Goal: Task Accomplishment & Management: Use online tool/utility

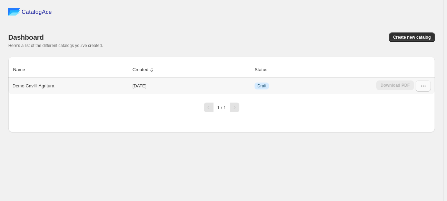
click at [422, 86] on icon "button" at bounding box center [423, 86] width 7 height 7
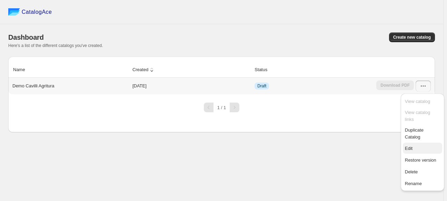
click at [418, 145] on span "Edit" at bounding box center [422, 148] width 35 height 7
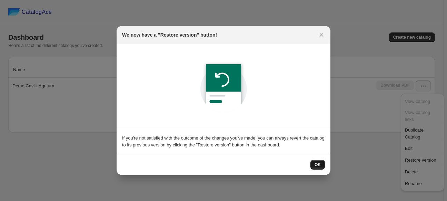
click at [321, 161] on button "OK" at bounding box center [318, 165] width 14 height 10
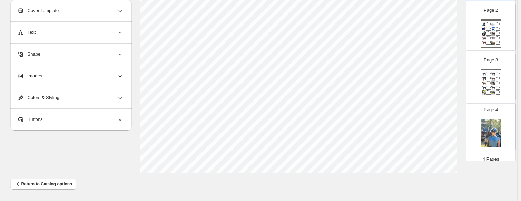
scroll to position [83, 0]
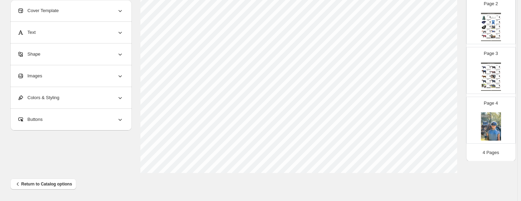
click at [447, 30] on img at bounding box center [490, 30] width 1 height 1
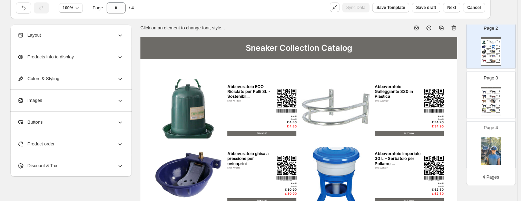
scroll to position [0, 0]
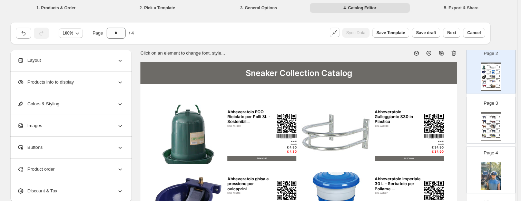
click at [447, 128] on div "Sneaker Collection Catalog Coperta Per Il Trasporto E Antisudore Fleece Classic…" at bounding box center [491, 126] width 20 height 28
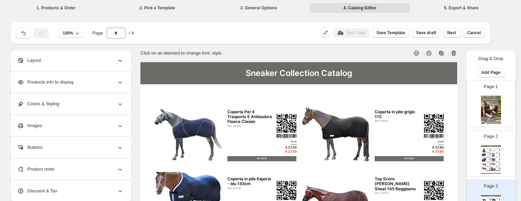
click at [447, 101] on img at bounding box center [491, 110] width 20 height 28
type input "*"
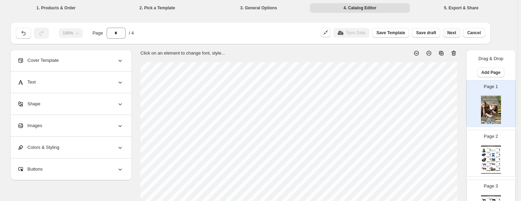
click at [447, 34] on span "Next" at bounding box center [451, 33] width 9 height 6
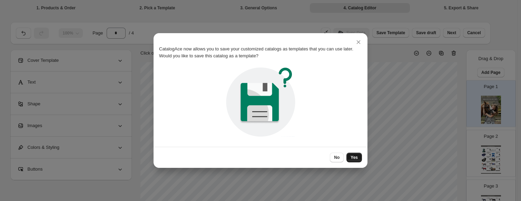
click at [357, 158] on span "Yes" at bounding box center [354, 158] width 7 height 6
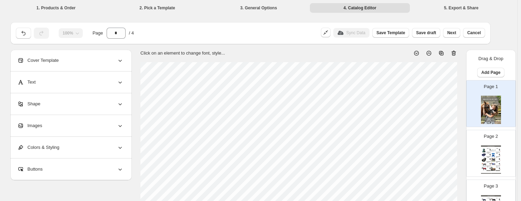
click at [447, 6] on li "5. Export & Share" at bounding box center [462, 8] width 100 height 10
click at [447, 10] on li "5. Export & Share" at bounding box center [462, 8] width 100 height 10
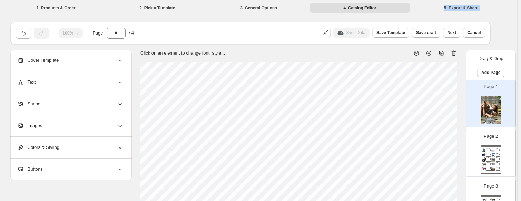
click at [447, 8] on li "5. Export & Share" at bounding box center [462, 8] width 100 height 10
click at [447, 37] on button "Next" at bounding box center [451, 33] width 17 height 10
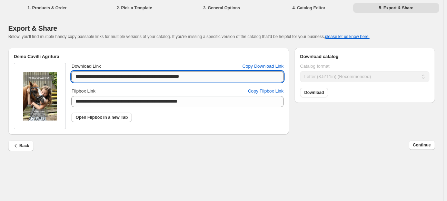
click at [174, 76] on input "**********" at bounding box center [177, 76] width 212 height 11
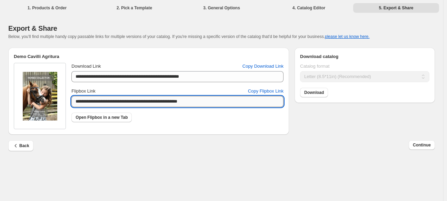
click at [117, 107] on input "**********" at bounding box center [177, 101] width 212 height 11
click at [29, 144] on button "Back" at bounding box center [20, 145] width 25 height 11
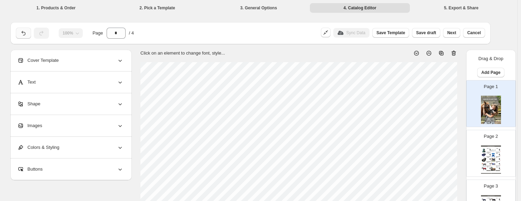
click at [25, 35] on icon "button" at bounding box center [23, 33] width 4 height 4
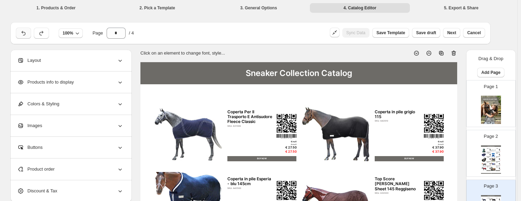
click at [24, 35] on icon "button" at bounding box center [23, 33] width 7 height 7
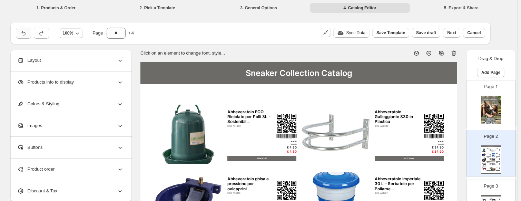
click at [26, 31] on icon "button" at bounding box center [23, 33] width 7 height 7
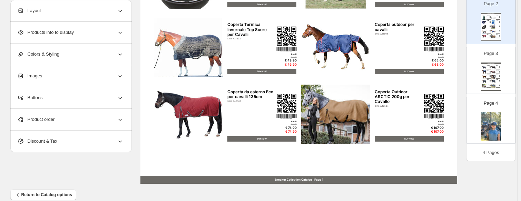
scroll to position [299, 0]
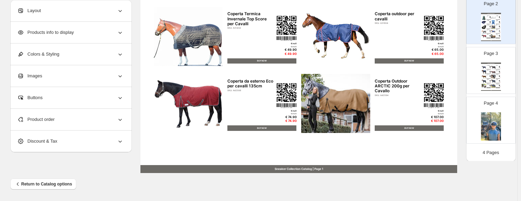
click at [447, 68] on img at bounding box center [484, 67] width 4 height 4
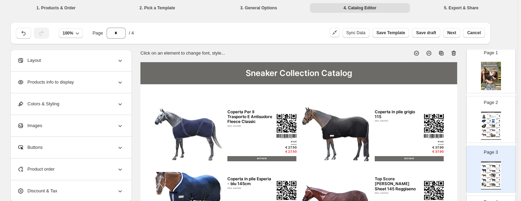
scroll to position [0, 0]
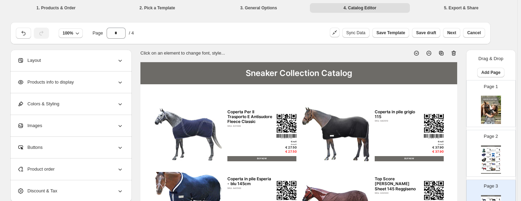
click at [447, 112] on img at bounding box center [491, 110] width 20 height 28
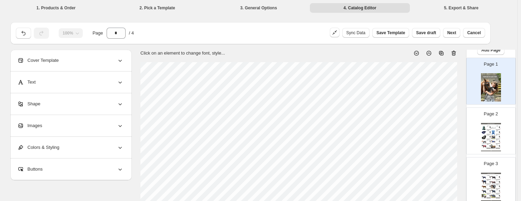
scroll to position [35, 0]
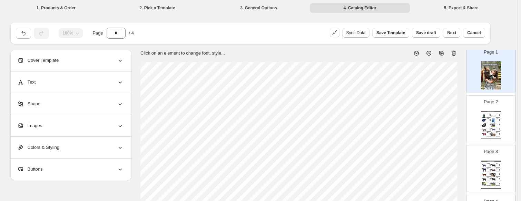
click at [447, 118] on div "Sneaker Collection Catalog Abbeveratoio ECO Riciclato per Polli 3L - Sostenibil…" at bounding box center [491, 125] width 20 height 28
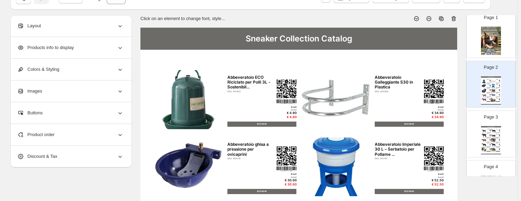
click at [51, 94] on div "Images" at bounding box center [70, 90] width 106 height 21
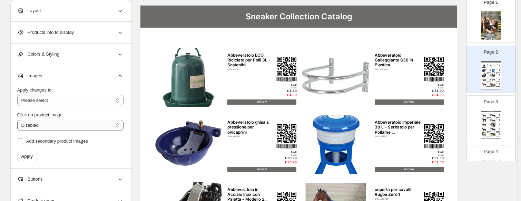
scroll to position [69, 0]
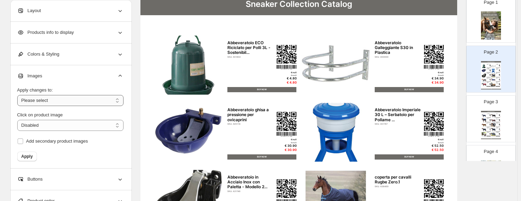
click at [43, 103] on select "**********" at bounding box center [70, 100] width 106 height 11
click at [29, 77] on span "Images" at bounding box center [29, 75] width 25 height 7
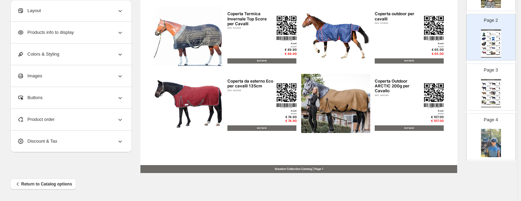
scroll to position [83, 0]
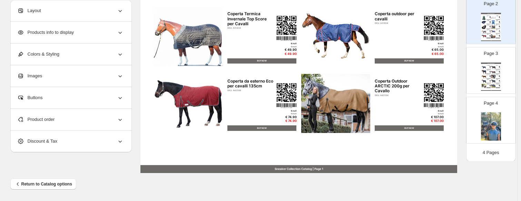
click at [447, 141] on div "Page 4" at bounding box center [491, 120] width 49 height 46
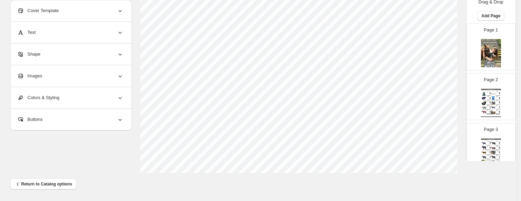
scroll to position [0, 0]
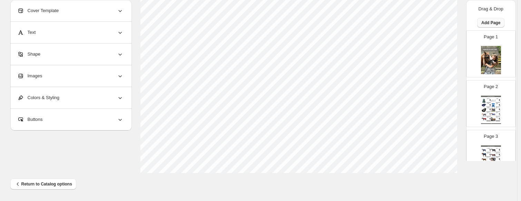
click at [447, 19] on button "Add Page" at bounding box center [490, 23] width 27 height 10
click at [447, 37] on span "Cover / Blank Page" at bounding box center [491, 37] width 39 height 5
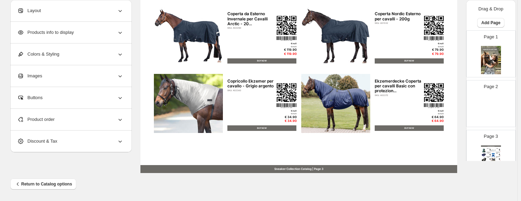
click at [447, 96] on img at bounding box center [491, 110] width 20 height 28
type input "*"
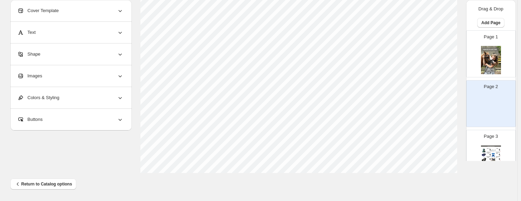
click at [447, 101] on img at bounding box center [491, 110] width 20 height 28
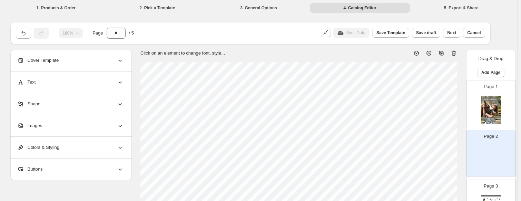
click at [65, 103] on div "Shape" at bounding box center [70, 103] width 106 height 21
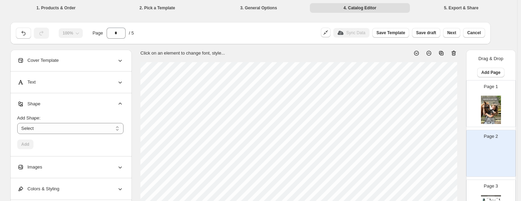
click at [52, 107] on div "Shape" at bounding box center [70, 103] width 106 height 21
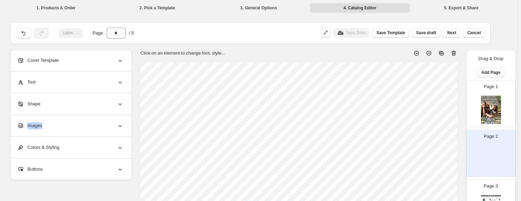
click at [54, 128] on div "Images" at bounding box center [70, 125] width 106 height 21
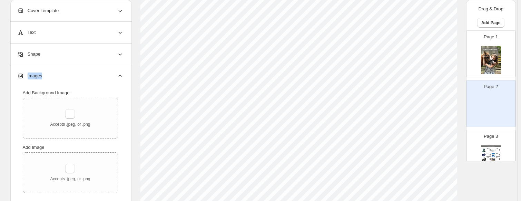
scroll to position [207, 0]
click at [78, 112] on div "Accepts .jpeg, or .png" at bounding box center [70, 118] width 40 height 18
type input "**********"
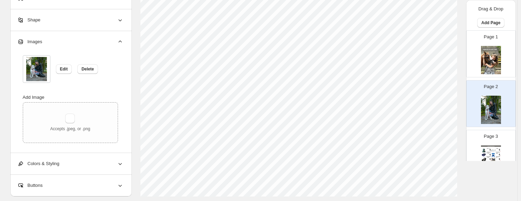
scroll to position [299, 0]
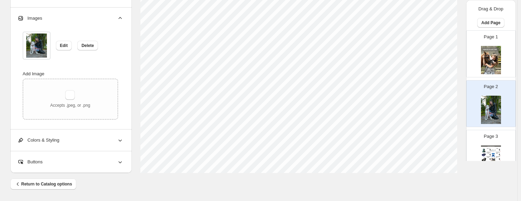
click at [51, 167] on div "Buttons" at bounding box center [70, 161] width 106 height 21
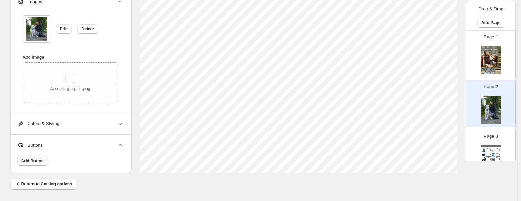
click at [28, 158] on span "Add Button" at bounding box center [32, 161] width 22 height 6
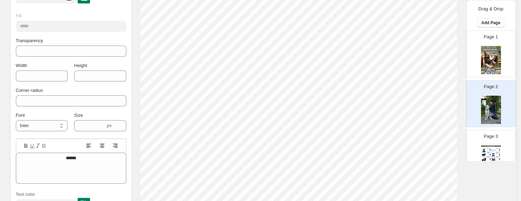
scroll to position [299, 0]
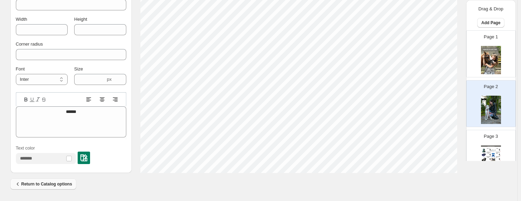
click at [29, 183] on span "Return to Catalog options" at bounding box center [43, 184] width 58 height 7
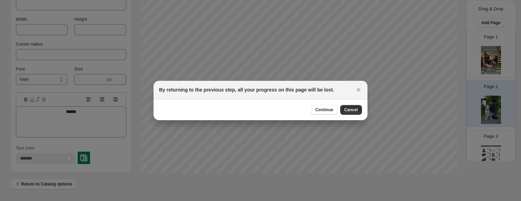
click at [335, 152] on div at bounding box center [260, 100] width 521 height 201
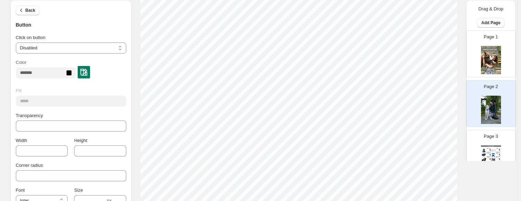
scroll to position [0, 0]
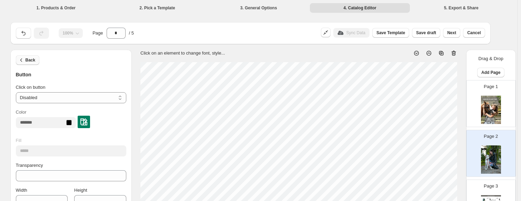
click at [21, 60] on icon "button" at bounding box center [21, 60] width 7 height 7
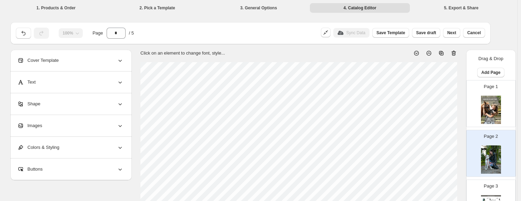
click at [68, 149] on div "Colors & Styling" at bounding box center [70, 147] width 106 height 21
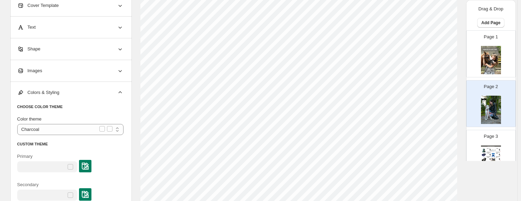
scroll to position [173, 0]
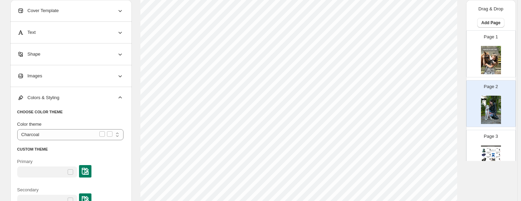
click at [42, 98] on span "Colors & Styling" at bounding box center [38, 97] width 42 height 7
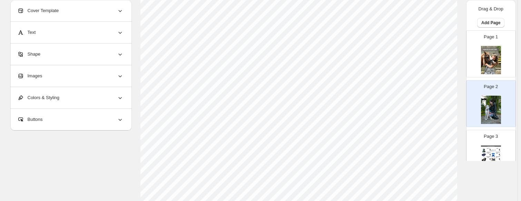
click at [54, 55] on div "Shape" at bounding box center [70, 53] width 106 height 21
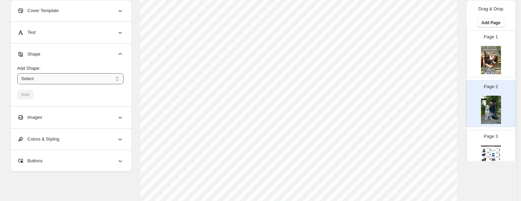
click at [33, 76] on select "****** ********* **** **** *******" at bounding box center [70, 78] width 106 height 11
select select "****"
click at [19, 73] on select "****** ********* **** **** *******" at bounding box center [70, 78] width 106 height 11
click at [29, 95] on span "Add" at bounding box center [25, 95] width 8 height 6
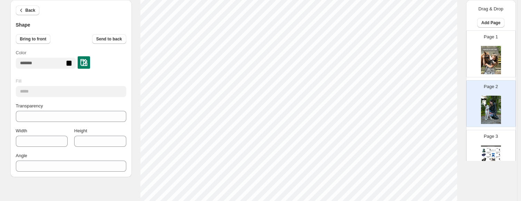
scroll to position [0, 0]
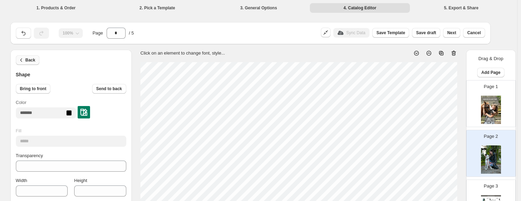
click at [28, 63] on button "Back" at bounding box center [28, 60] width 24 height 10
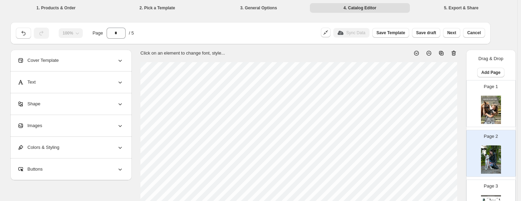
click at [52, 79] on div "Text" at bounding box center [70, 81] width 106 height 21
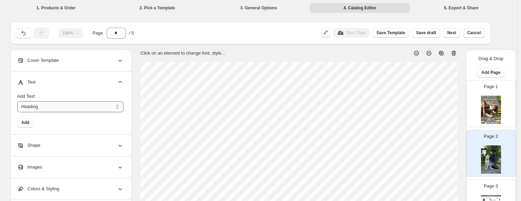
click at [40, 109] on select "*******" at bounding box center [70, 106] width 106 height 11
click at [19, 101] on select "*******" at bounding box center [70, 106] width 106 height 11
click at [31, 122] on button "Add" at bounding box center [25, 123] width 16 height 10
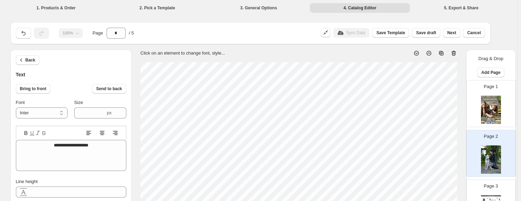
scroll to position [6, 1]
type textarea "*"
type textarea "**"
type textarea "***"
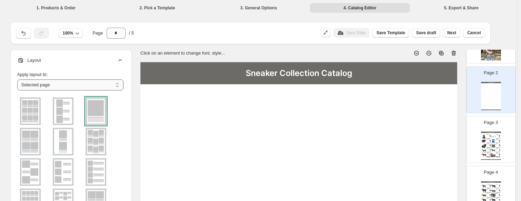
click at [36, 83] on select "**********" at bounding box center [70, 84] width 106 height 11
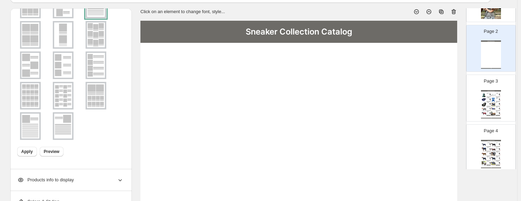
scroll to position [104, 0]
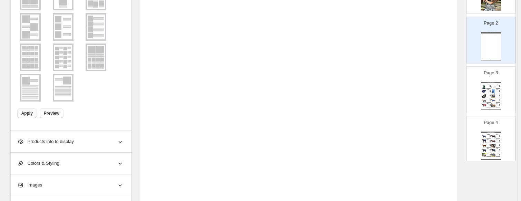
click at [30, 114] on span "Apply" at bounding box center [26, 113] width 11 height 6
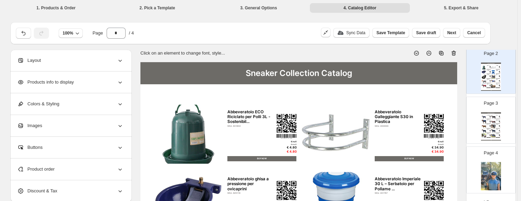
scroll to position [0, 0]
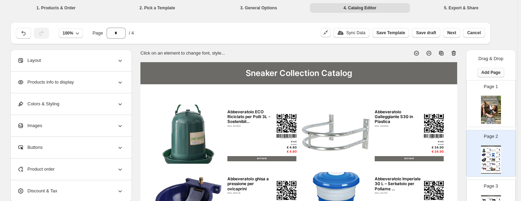
click at [484, 71] on span "Add Page" at bounding box center [491, 73] width 19 height 6
click at [487, 96] on span "Product Grid Page" at bounding box center [490, 98] width 37 height 5
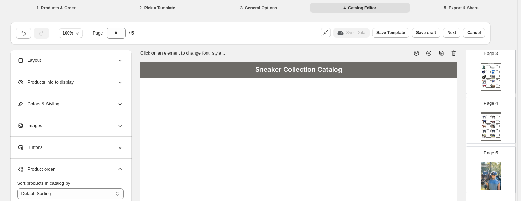
scroll to position [29, 0]
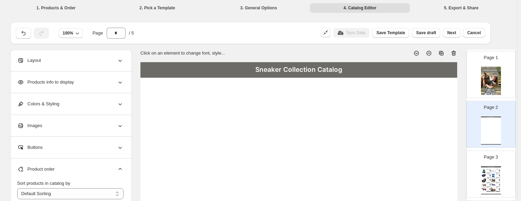
click at [491, 120] on div "Sneaker Collection Catalog Sneaker Collection Catalog | Page undefined" at bounding box center [491, 130] width 20 height 28
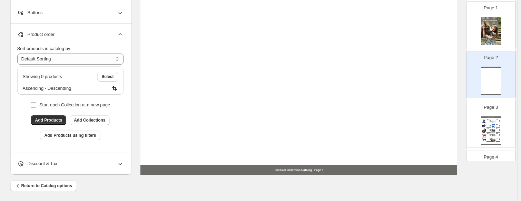
scroll to position [299, 0]
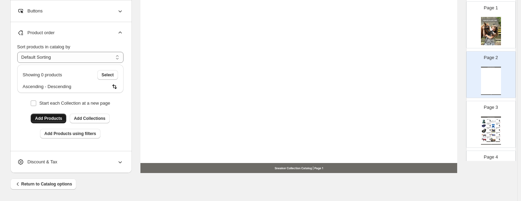
click at [56, 117] on span "Add Products" at bounding box center [48, 119] width 27 height 6
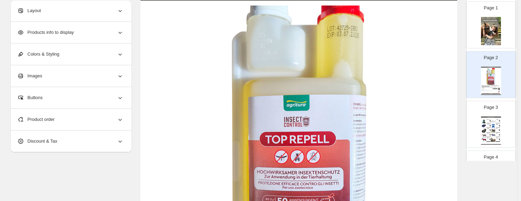
scroll to position [69, 0]
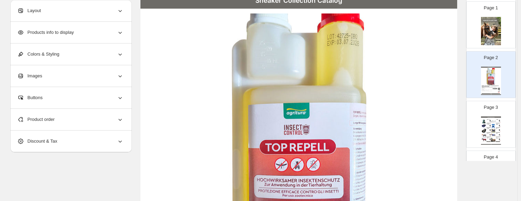
click at [50, 98] on div "Buttons" at bounding box center [70, 97] width 106 height 21
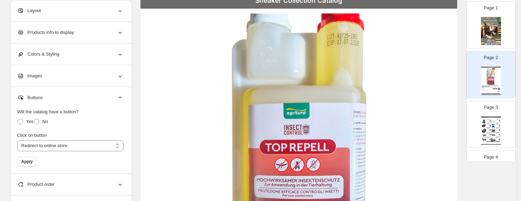
click at [55, 93] on div "Buttons" at bounding box center [70, 97] width 106 height 21
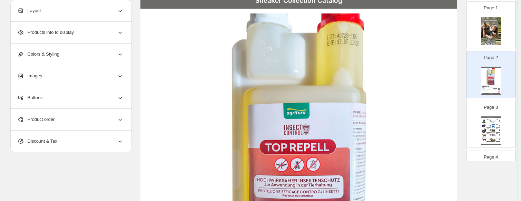
click at [54, 122] on span "Product order" at bounding box center [36, 119] width 38 height 7
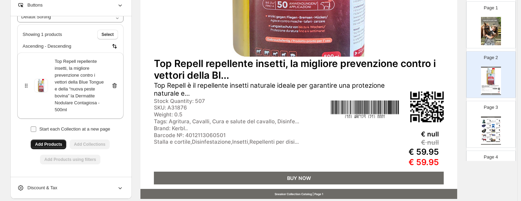
scroll to position [276, 0]
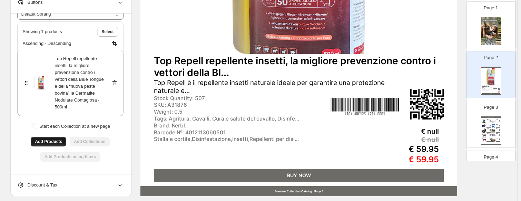
click at [61, 124] on span "Start each Collection at a new page" at bounding box center [74, 126] width 71 height 5
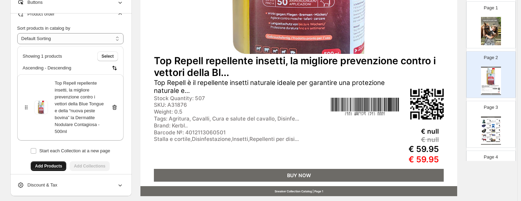
scroll to position [0, 0]
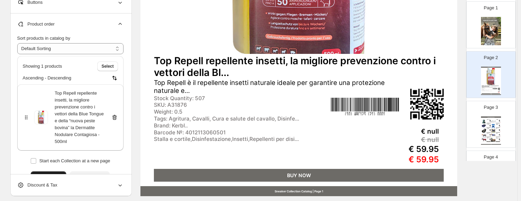
click at [166, 96] on div "Stock Quantity: 507" at bounding box center [241, 98] width 174 height 7
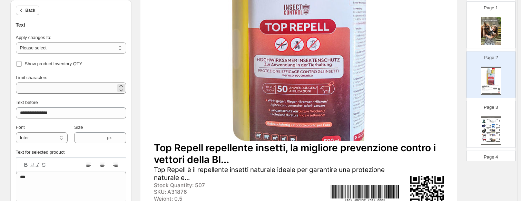
scroll to position [161, 0]
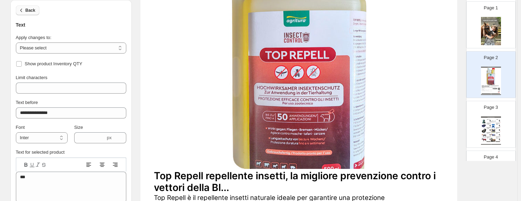
click at [28, 8] on span "Back" at bounding box center [31, 11] width 10 height 6
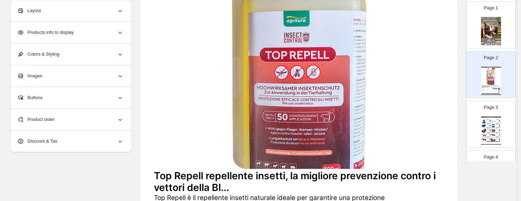
click at [51, 114] on div "Product order" at bounding box center [70, 119] width 106 height 21
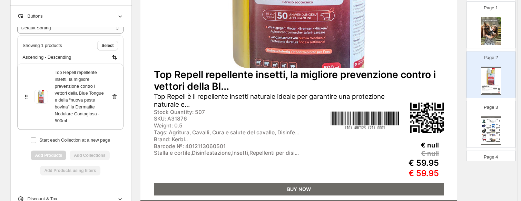
scroll to position [265, 0]
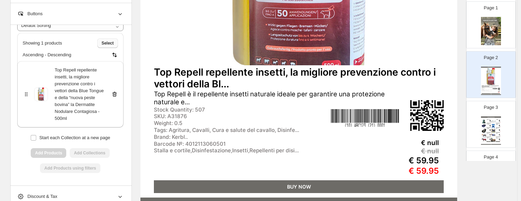
click at [111, 41] on span "Select" at bounding box center [107, 43] width 12 height 6
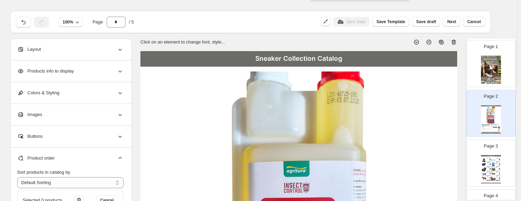
scroll to position [0, 0]
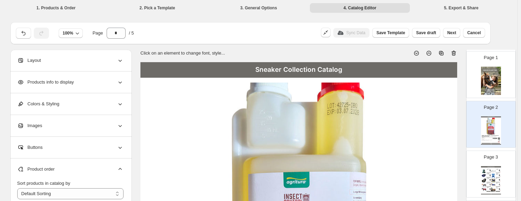
click at [72, 62] on div "Layout" at bounding box center [70, 60] width 106 height 21
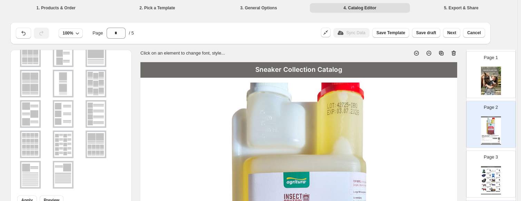
scroll to position [65, 0]
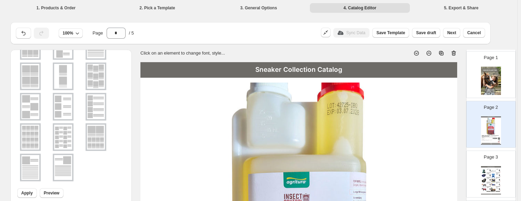
click at [36, 78] on img at bounding box center [30, 76] width 18 height 25
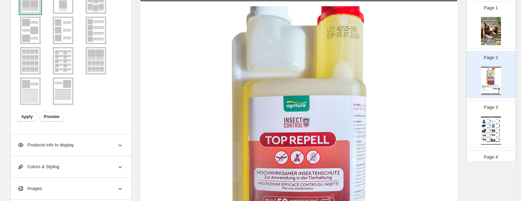
scroll to position [69, 0]
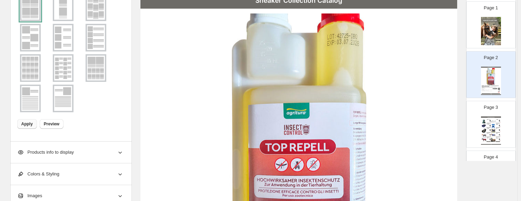
click at [26, 124] on span "Apply" at bounding box center [26, 124] width 11 height 6
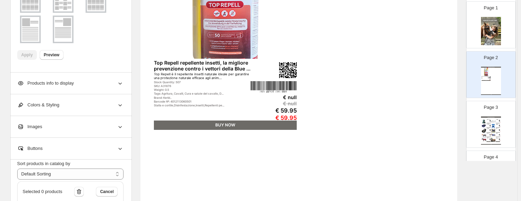
scroll to position [0, 0]
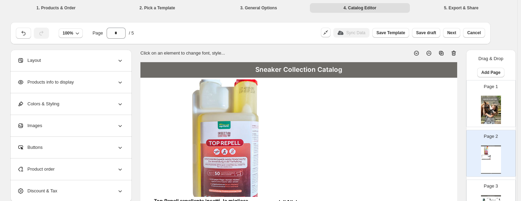
click at [116, 59] on div "Layout" at bounding box center [70, 60] width 106 height 21
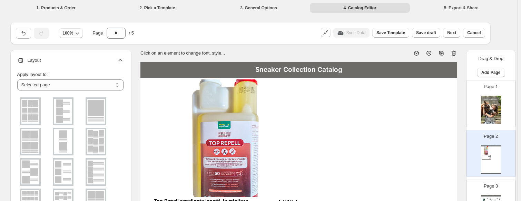
click at [116, 59] on div "Layout" at bounding box center [70, 60] width 106 height 21
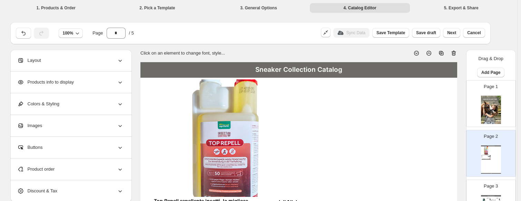
click at [115, 59] on div "Layout" at bounding box center [70, 60] width 106 height 21
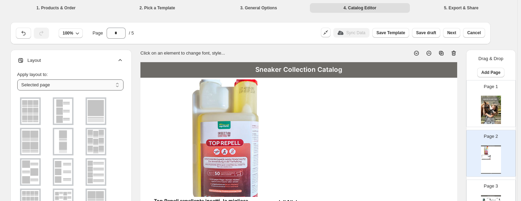
click at [58, 83] on select "**********" at bounding box center [70, 84] width 106 height 11
click at [65, 80] on select "**********" at bounding box center [70, 84] width 106 height 11
click at [76, 80] on select "**********" at bounding box center [70, 84] width 106 height 11
click at [124, 59] on icon at bounding box center [120, 60] width 7 height 7
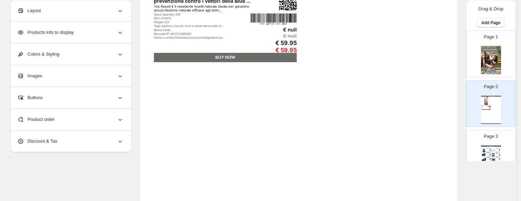
scroll to position [207, 0]
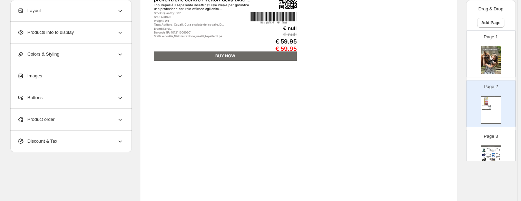
click at [471, 98] on div "Page 2 Sneaker Collection Catalog Top Repell repellente insetti, la migliore pr…" at bounding box center [488, 101] width 43 height 46
click at [495, 97] on div "Sneaker Collection Catalog Top Repell repellente insetti, la migliore prevenzio…" at bounding box center [491, 110] width 20 height 28
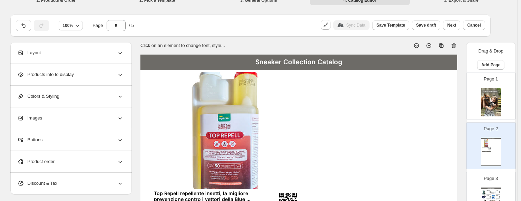
scroll to position [0, 0]
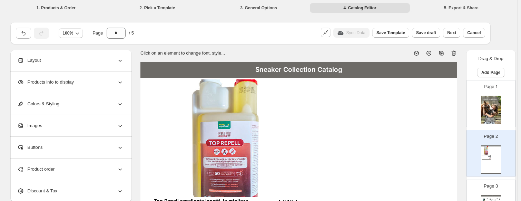
click at [456, 55] on icon at bounding box center [454, 53] width 7 height 7
type input "*"
